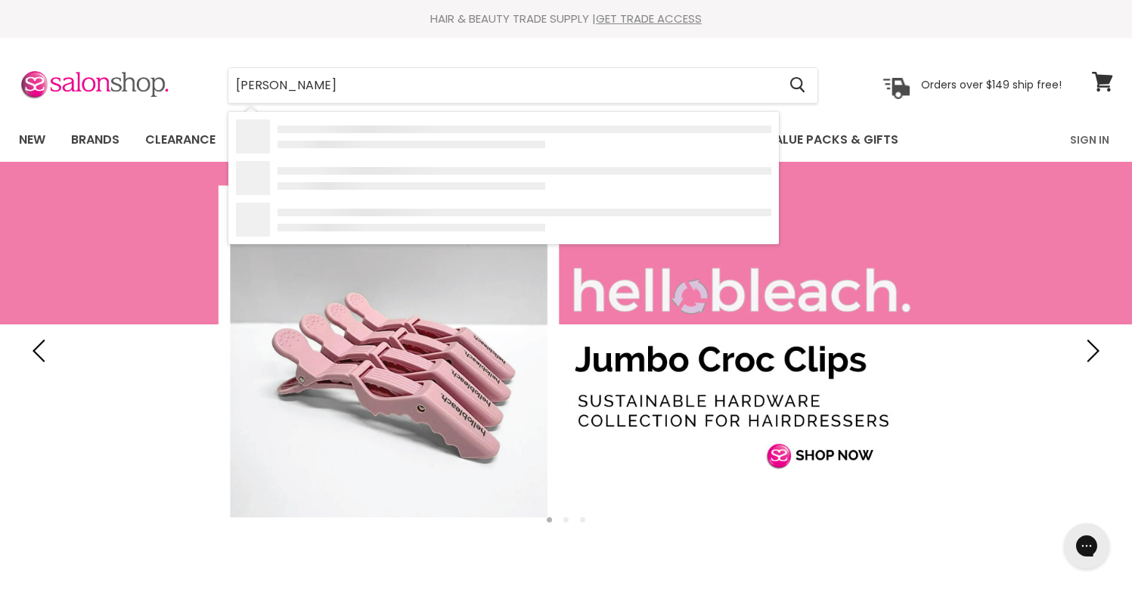
type input "davines"
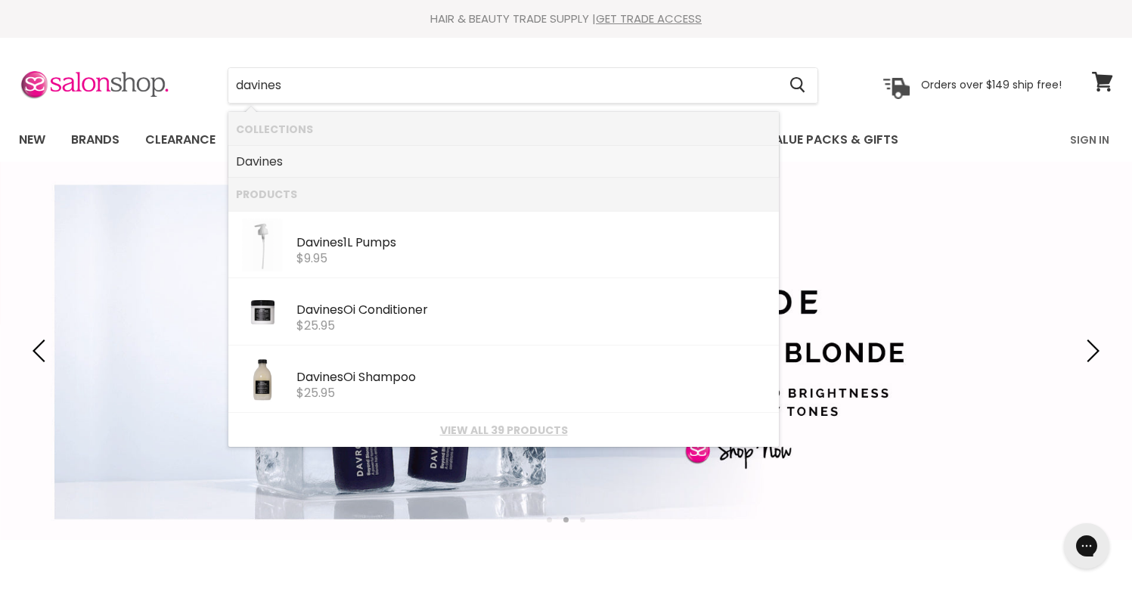
click at [326, 159] on link "Davines" at bounding box center [503, 162] width 535 height 24
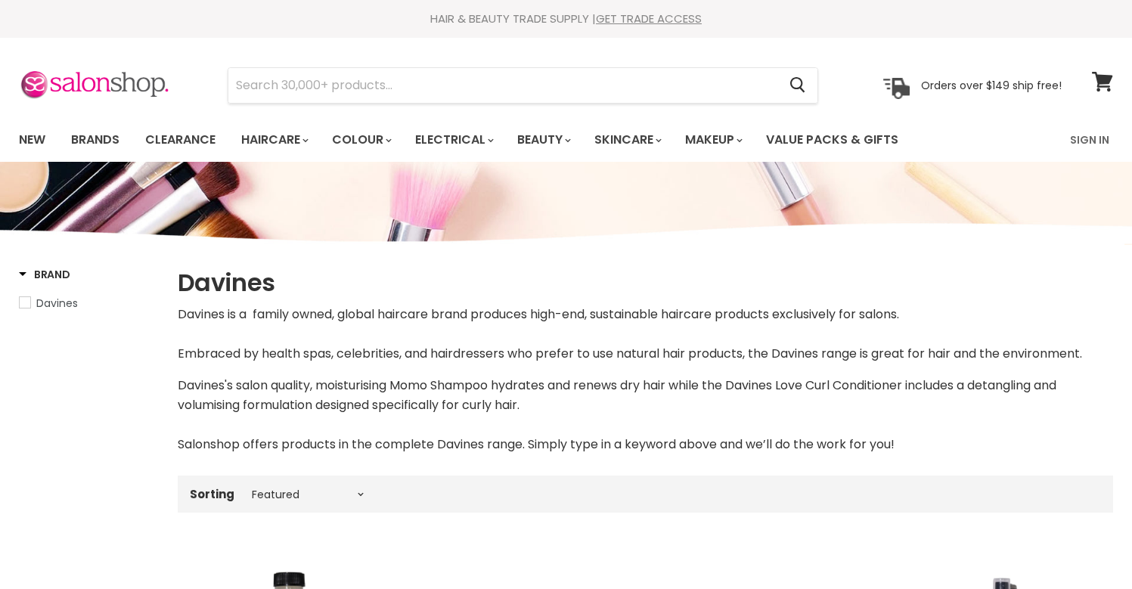
select select "manual"
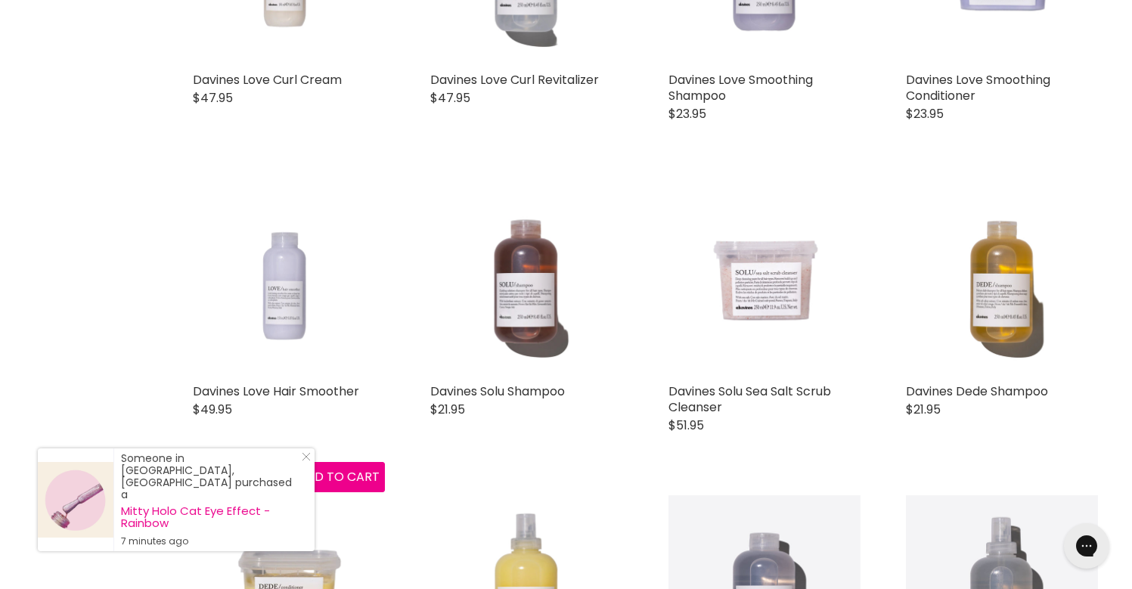
scroll to position [2179, 0]
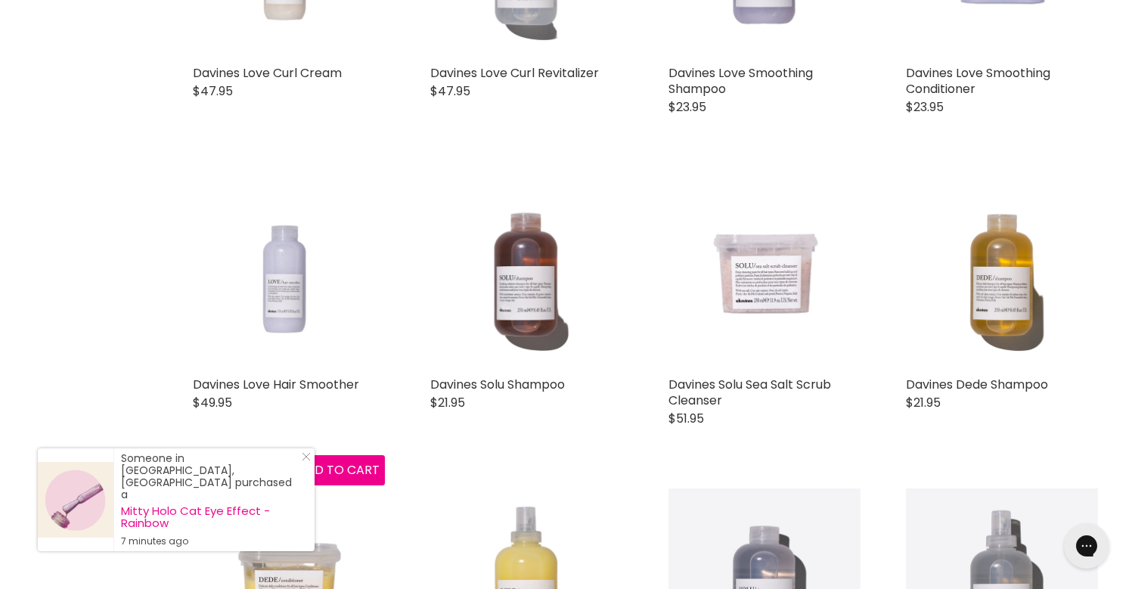
click at [300, 310] on img "Main content" at bounding box center [289, 272] width 192 height 192
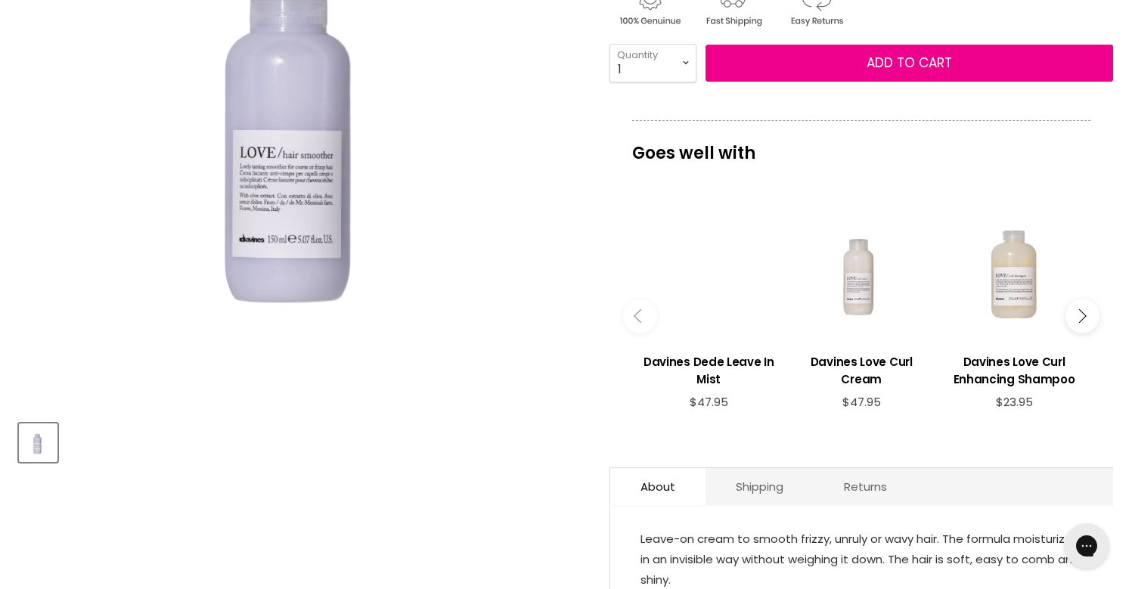
scroll to position [355, 0]
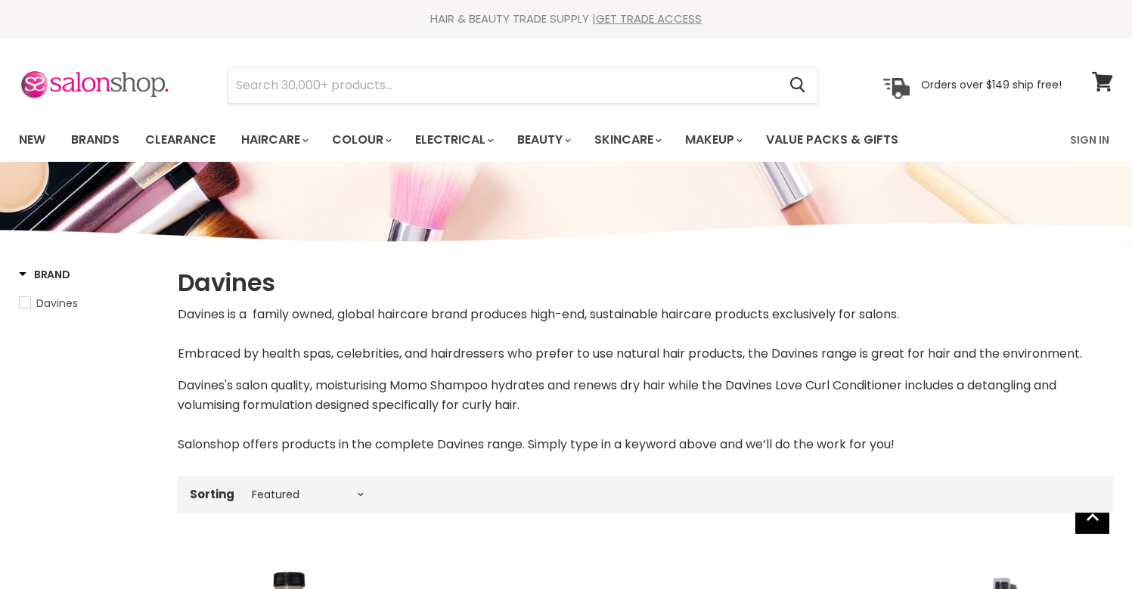
select select "manual"
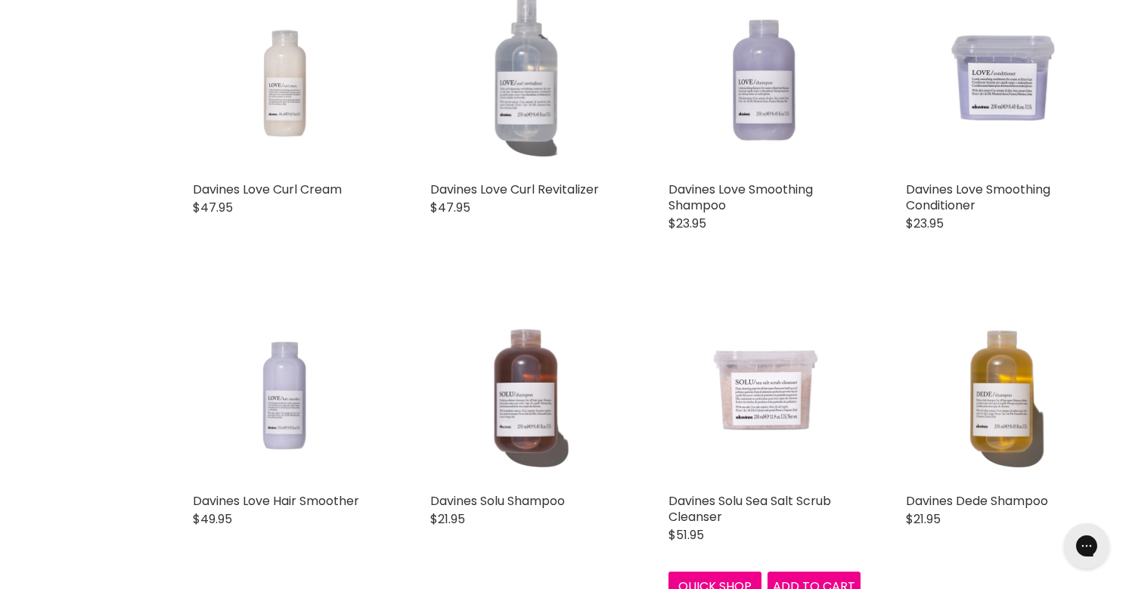
scroll to position [2048, 0]
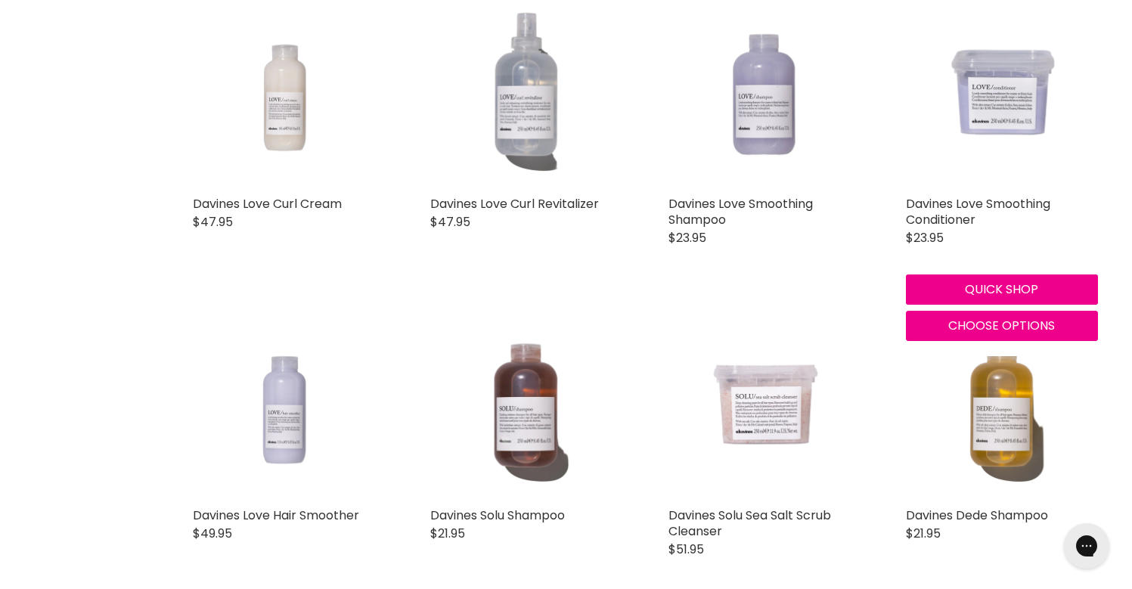
click at [1025, 103] on img "Main content" at bounding box center [1002, 91] width 192 height 192
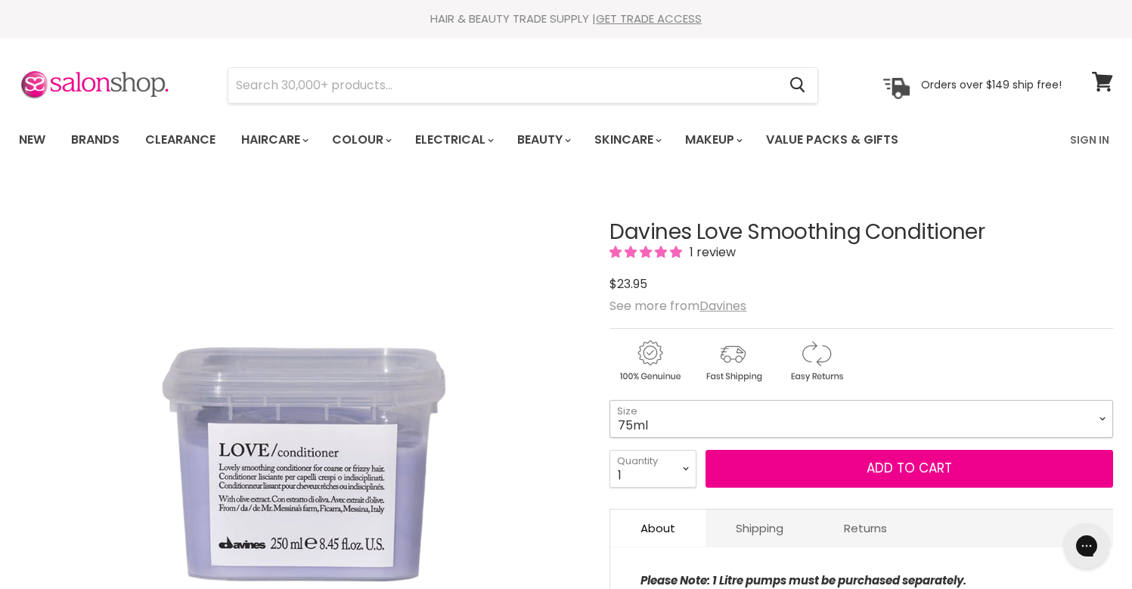
click at [686, 412] on select "75ml 250ml 1 Litre" at bounding box center [862, 419] width 504 height 38
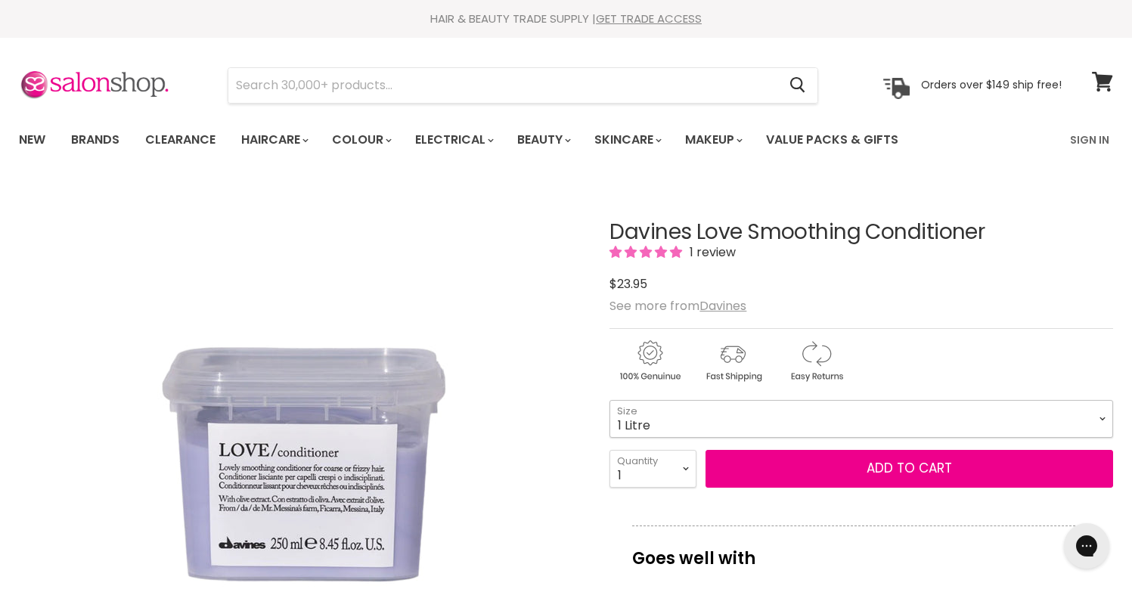
select select "1 Litre"
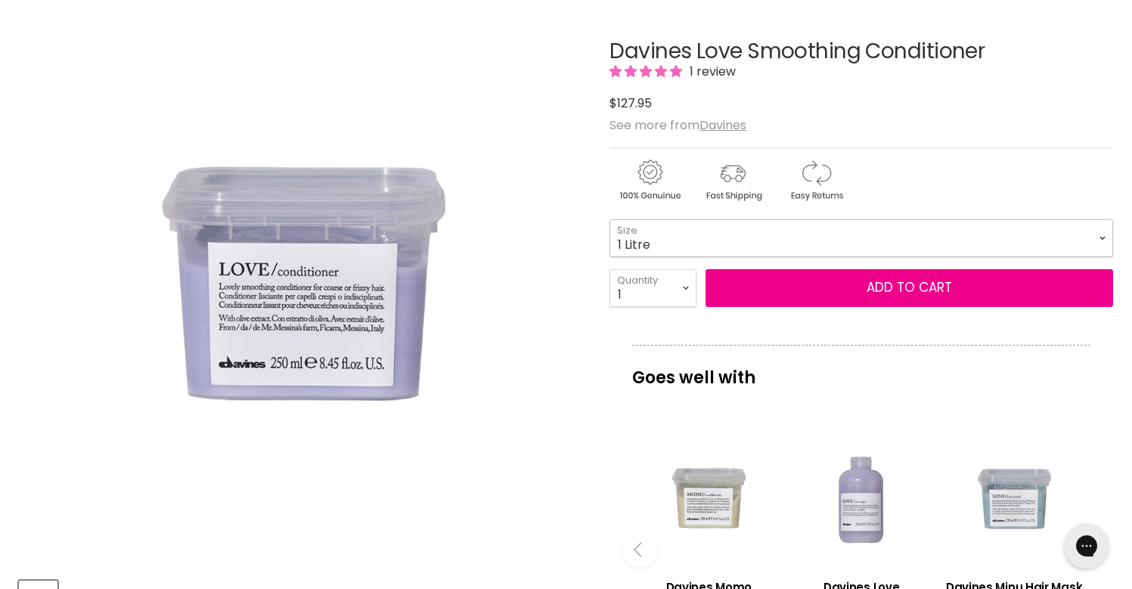
scroll to position [157, 0]
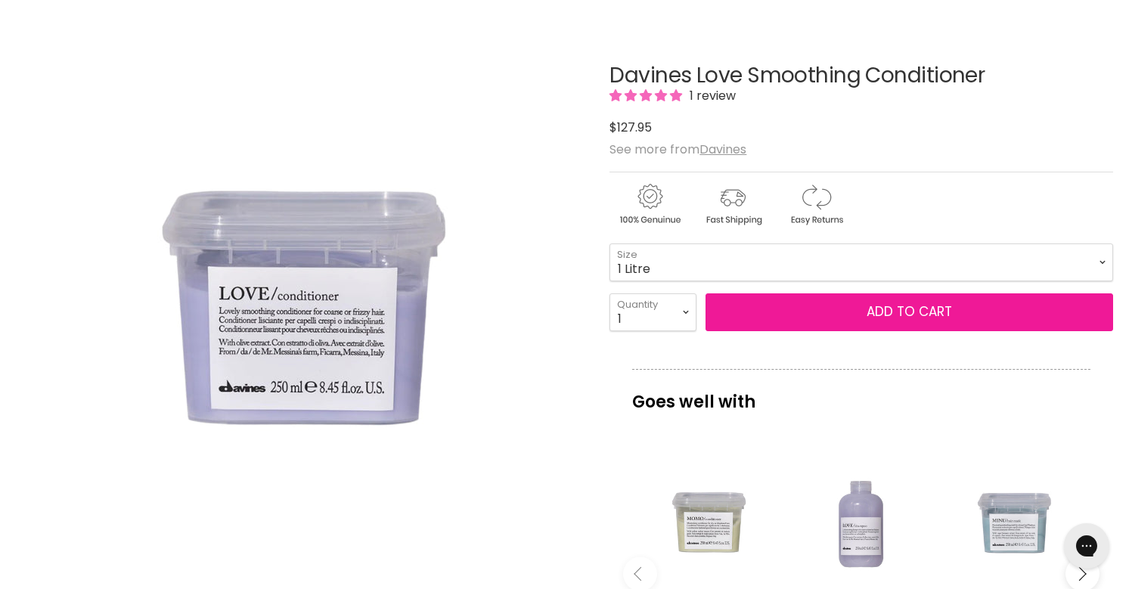
click at [879, 320] on button "Add to cart" at bounding box center [910, 312] width 408 height 38
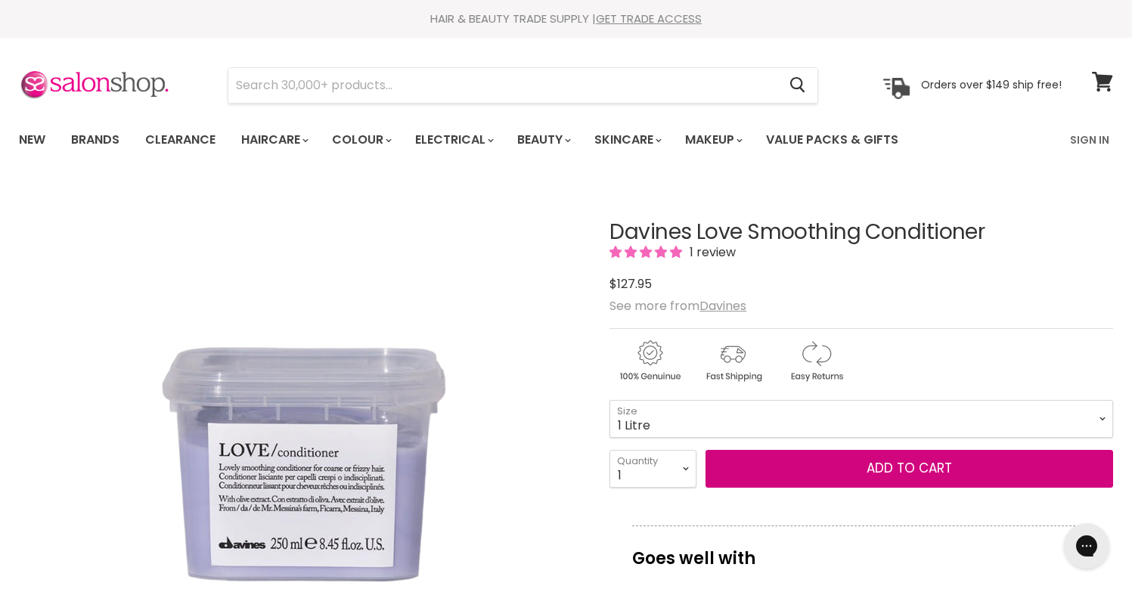
scroll to position [11, 0]
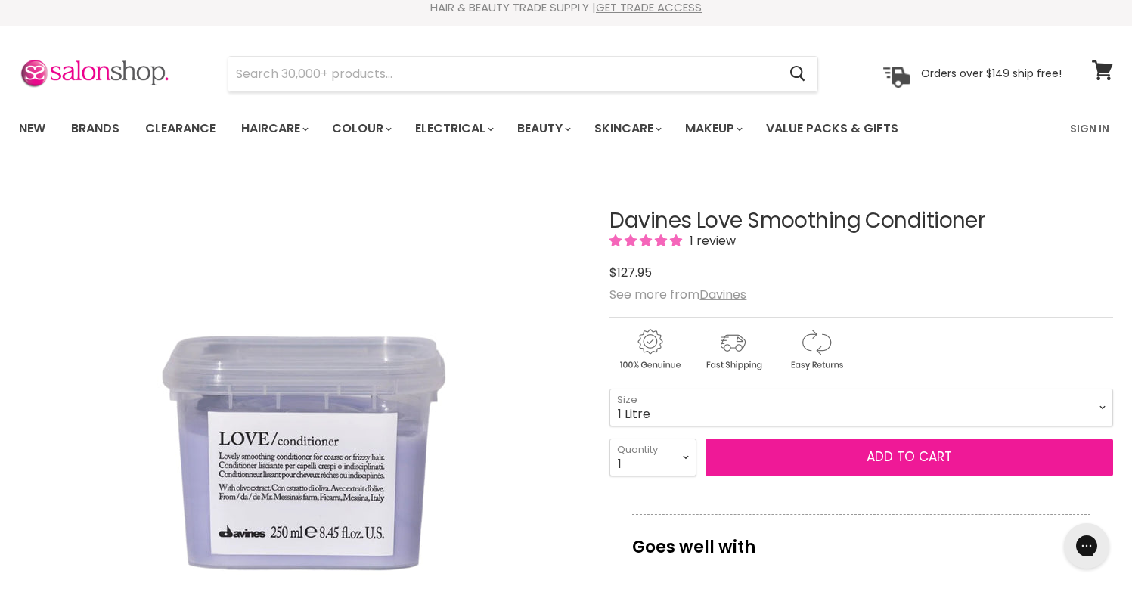
click at [824, 458] on button "Add to cart" at bounding box center [910, 458] width 408 height 38
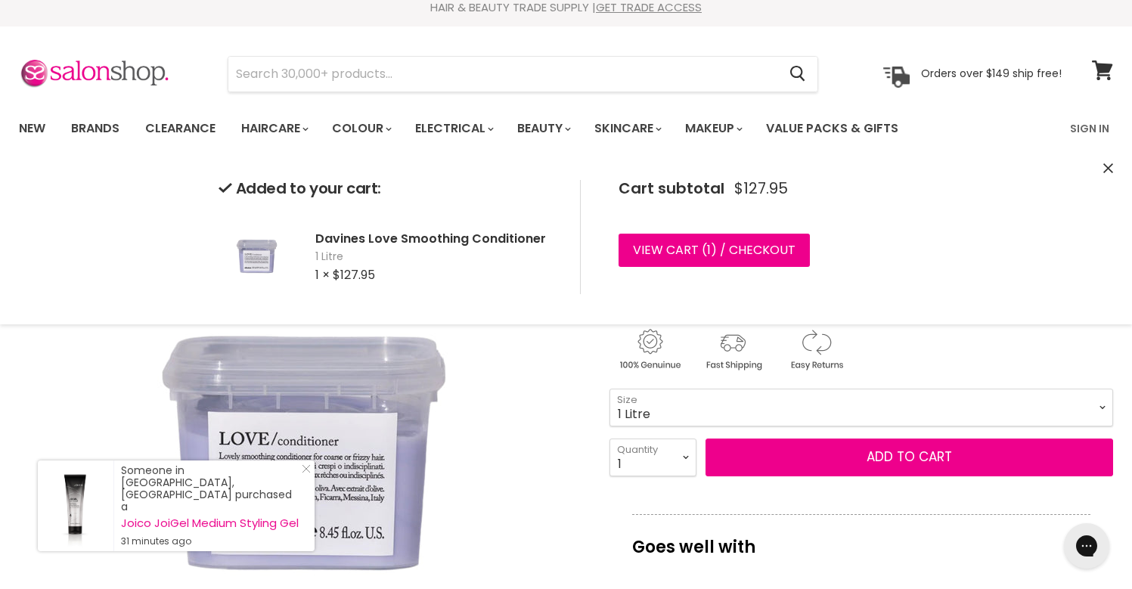
scroll to position [0, 0]
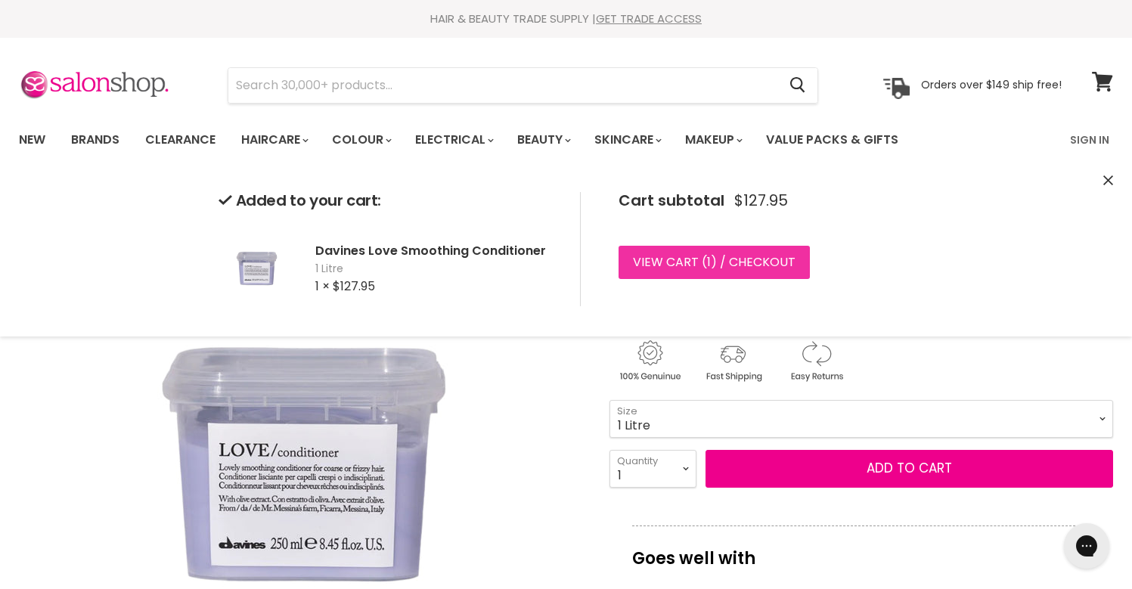
click at [747, 268] on link "View cart ( 1 ) / Checkout" at bounding box center [714, 262] width 191 height 33
